Goal: Task Accomplishment & Management: Manage account settings

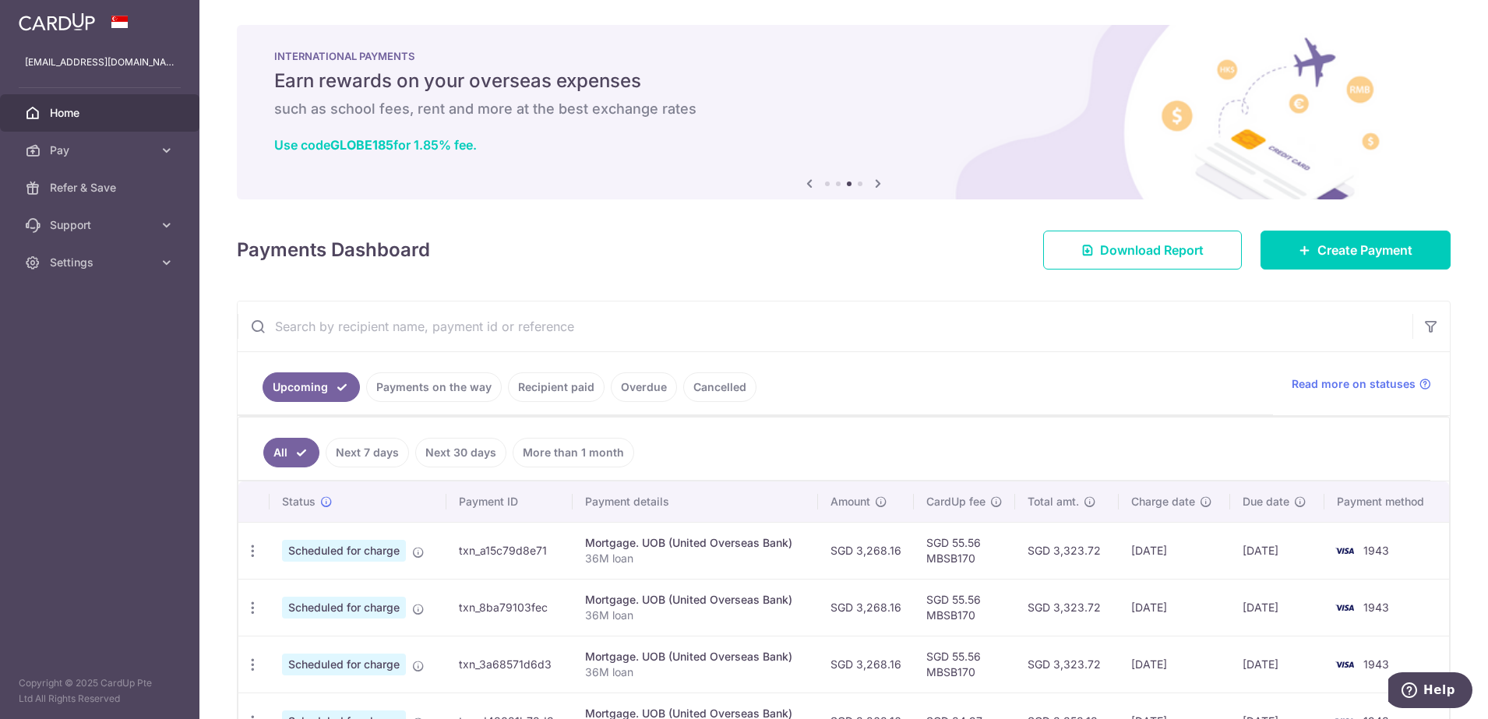
click at [378, 556] on span "Scheduled for charge" at bounding box center [344, 551] width 124 height 22
click at [246, 552] on icon "button" at bounding box center [253, 551] width 16 height 16
click at [296, 590] on span "Update payment" at bounding box center [336, 593] width 106 height 19
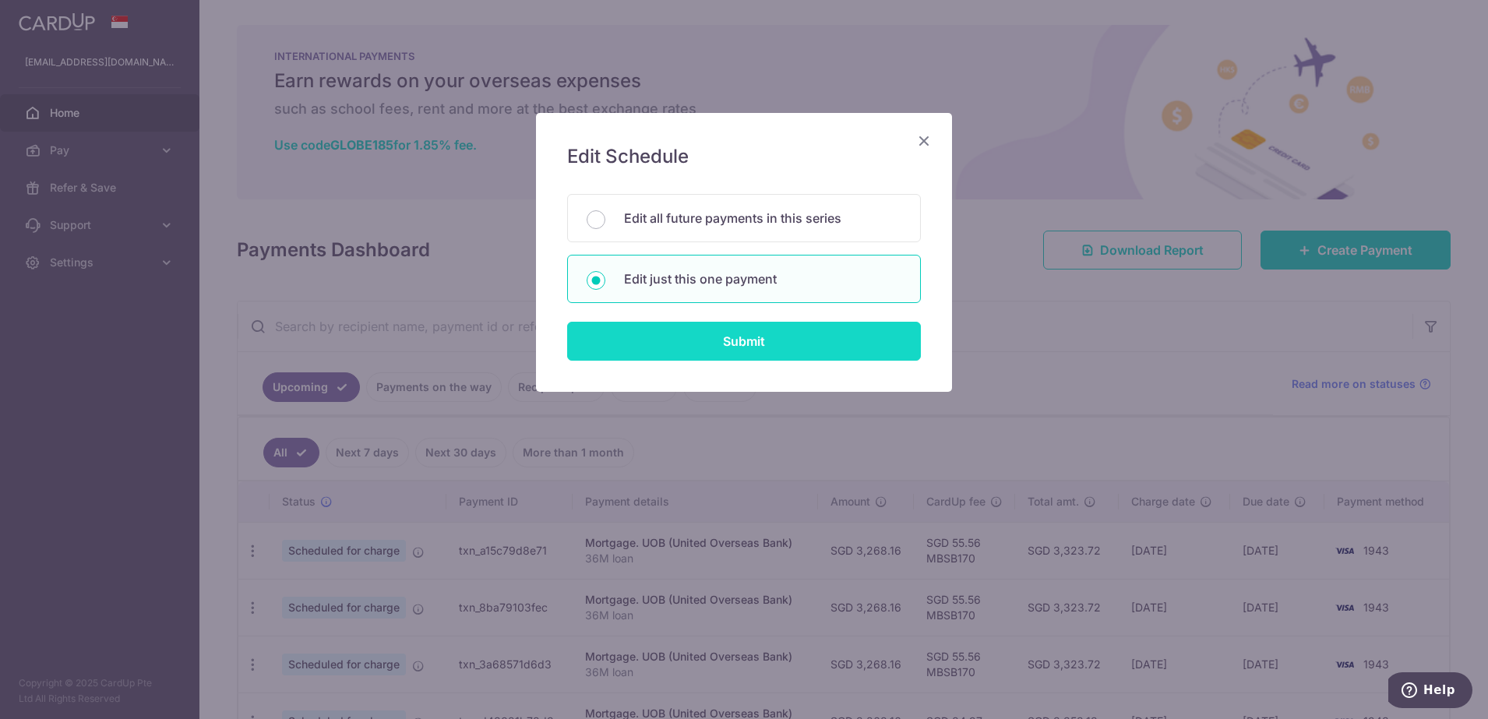
click at [732, 341] on input "Submit" at bounding box center [744, 341] width 354 height 39
radio input "true"
type input "3,268.16"
type input "[DATE]"
type input "36M loan"
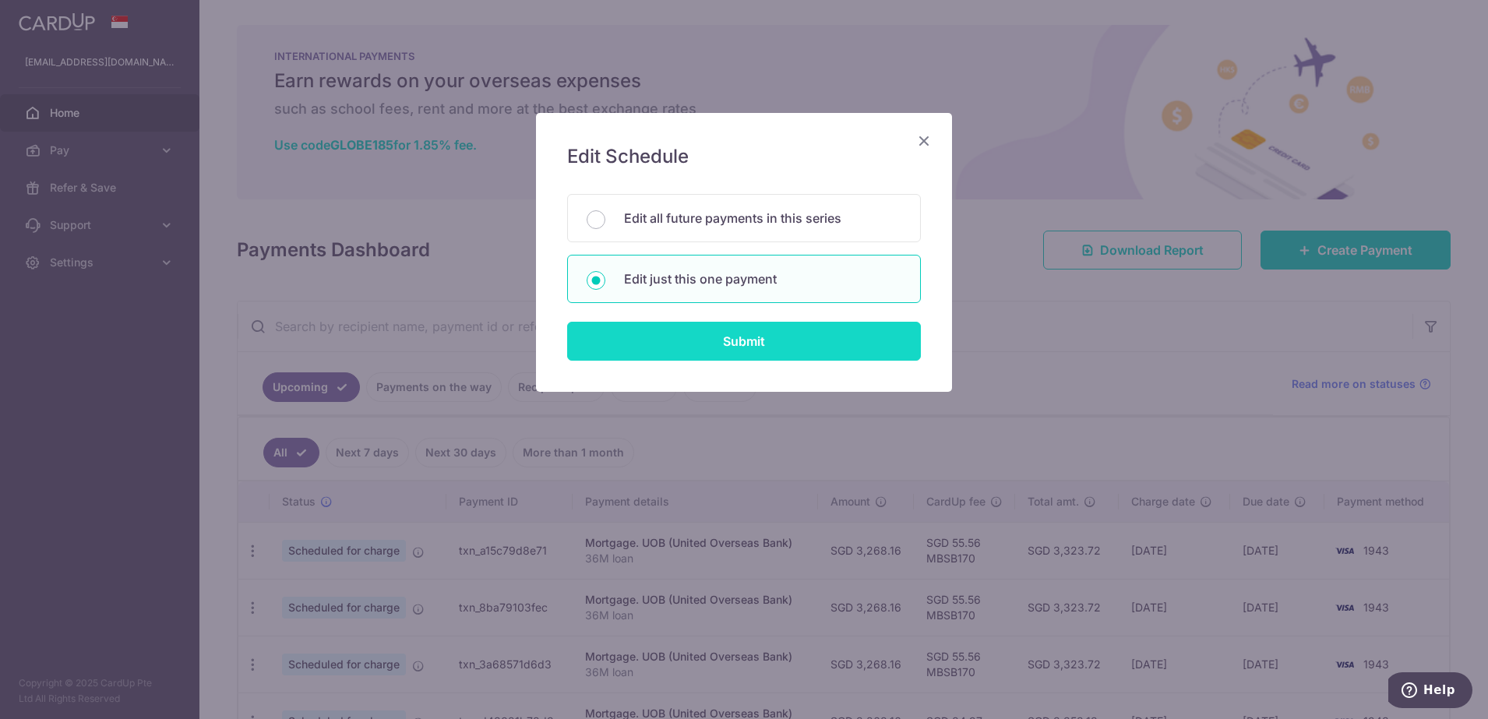
type input "MBSB170"
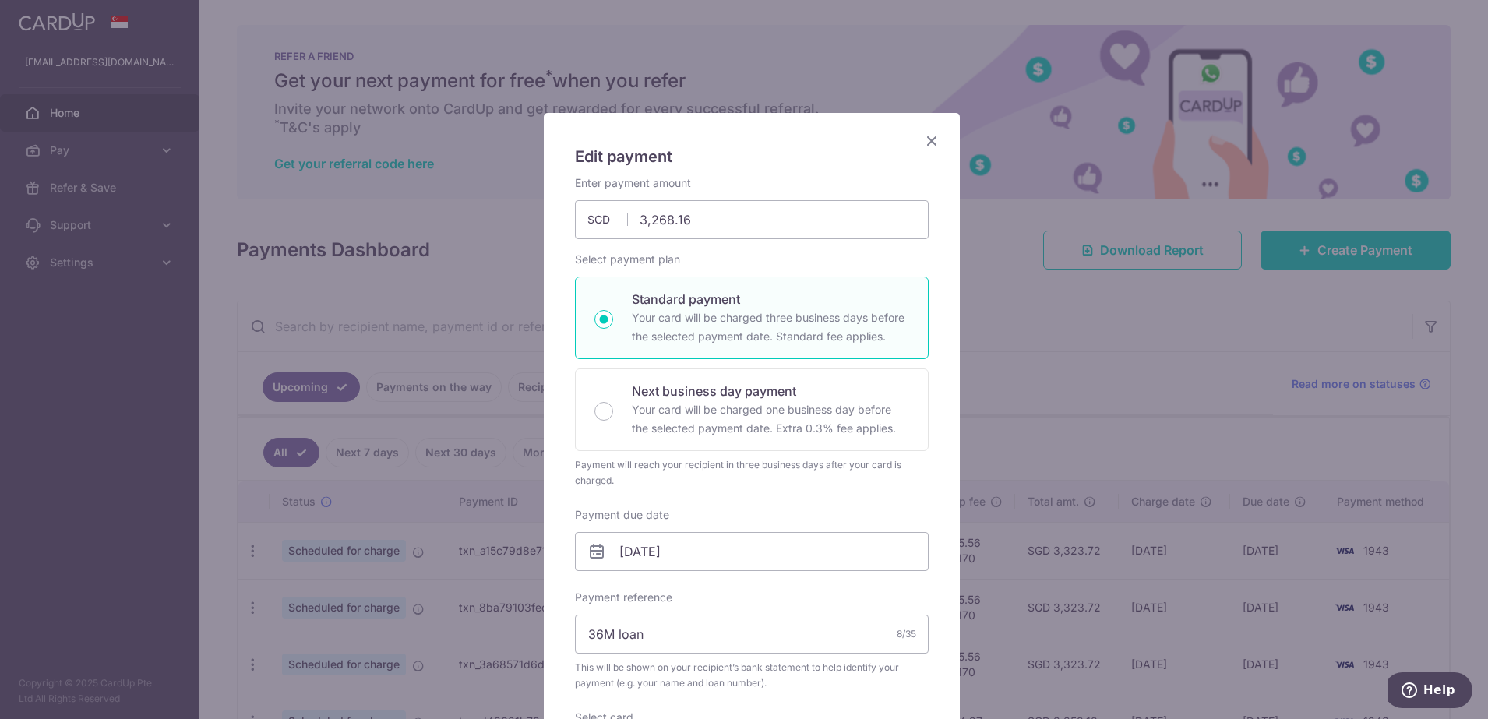
click at [923, 144] on icon "Close" at bounding box center [932, 140] width 19 height 19
